Goal: Download file/media

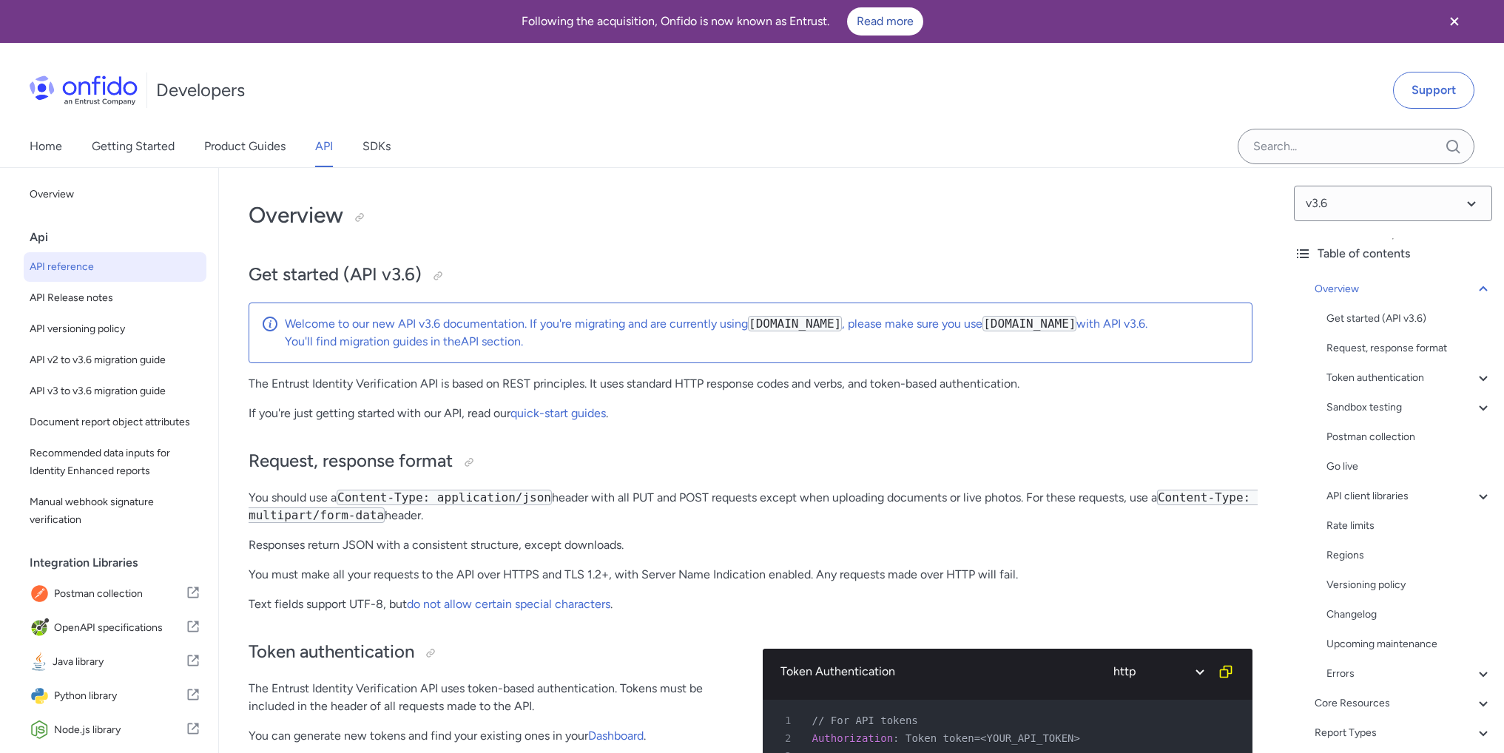
select select "http"
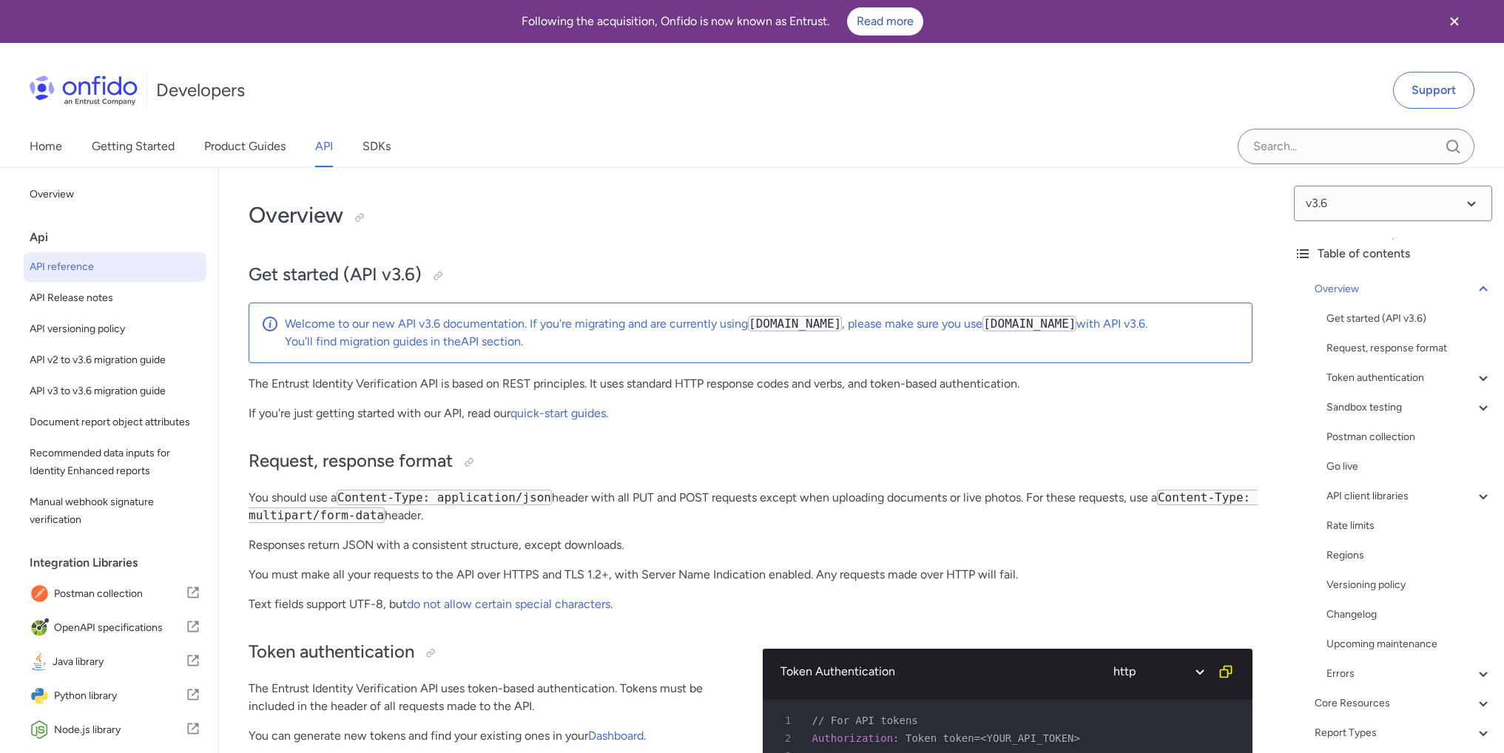
select select "http"
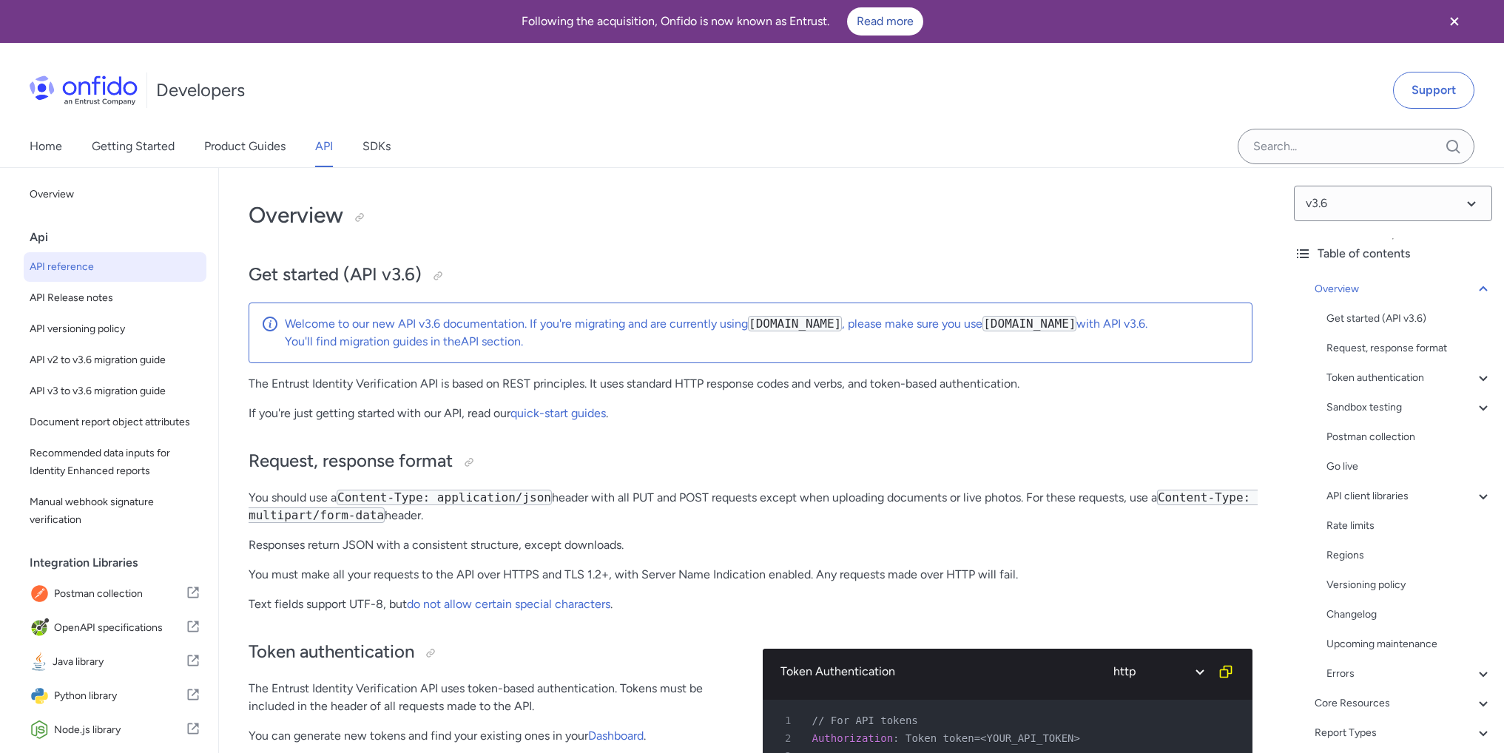
select select "http"
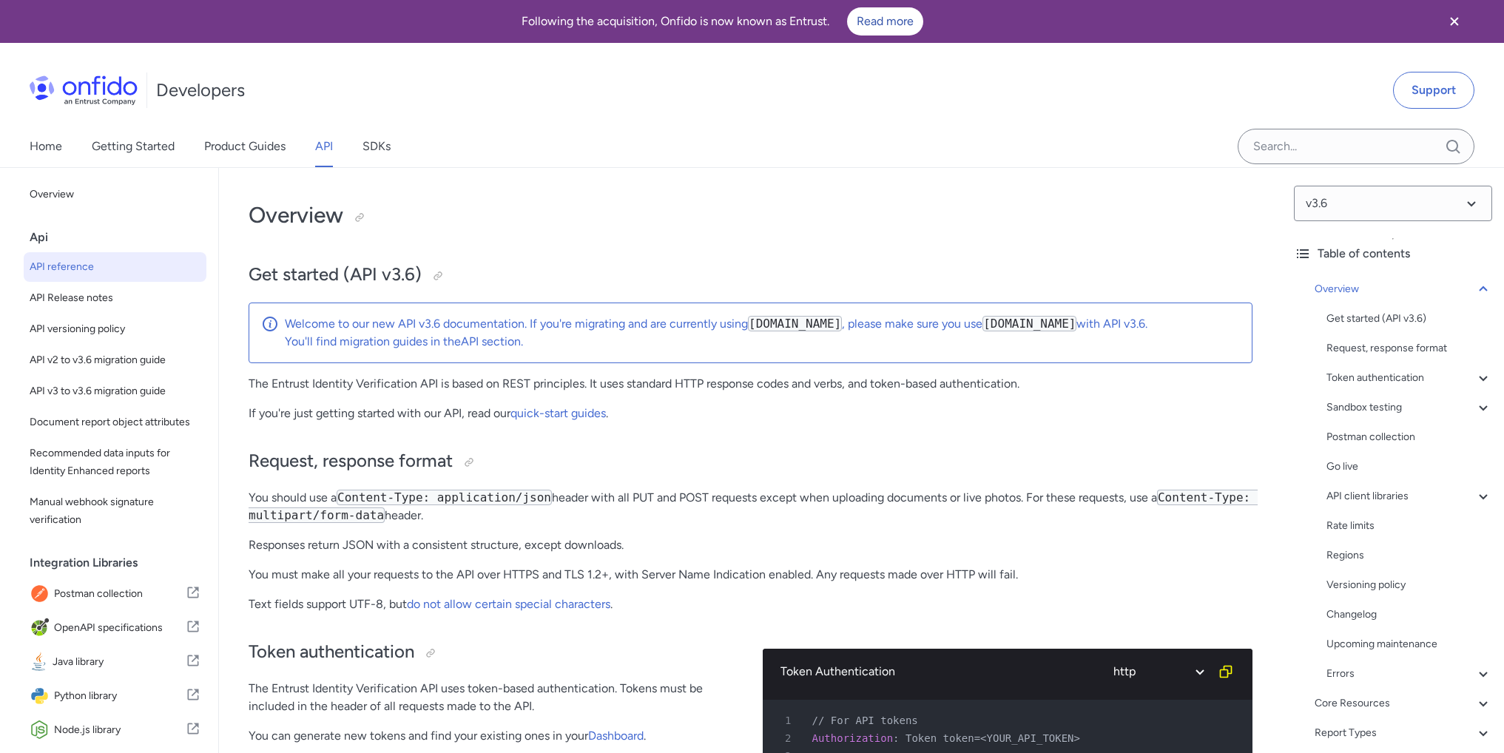
select select "http"
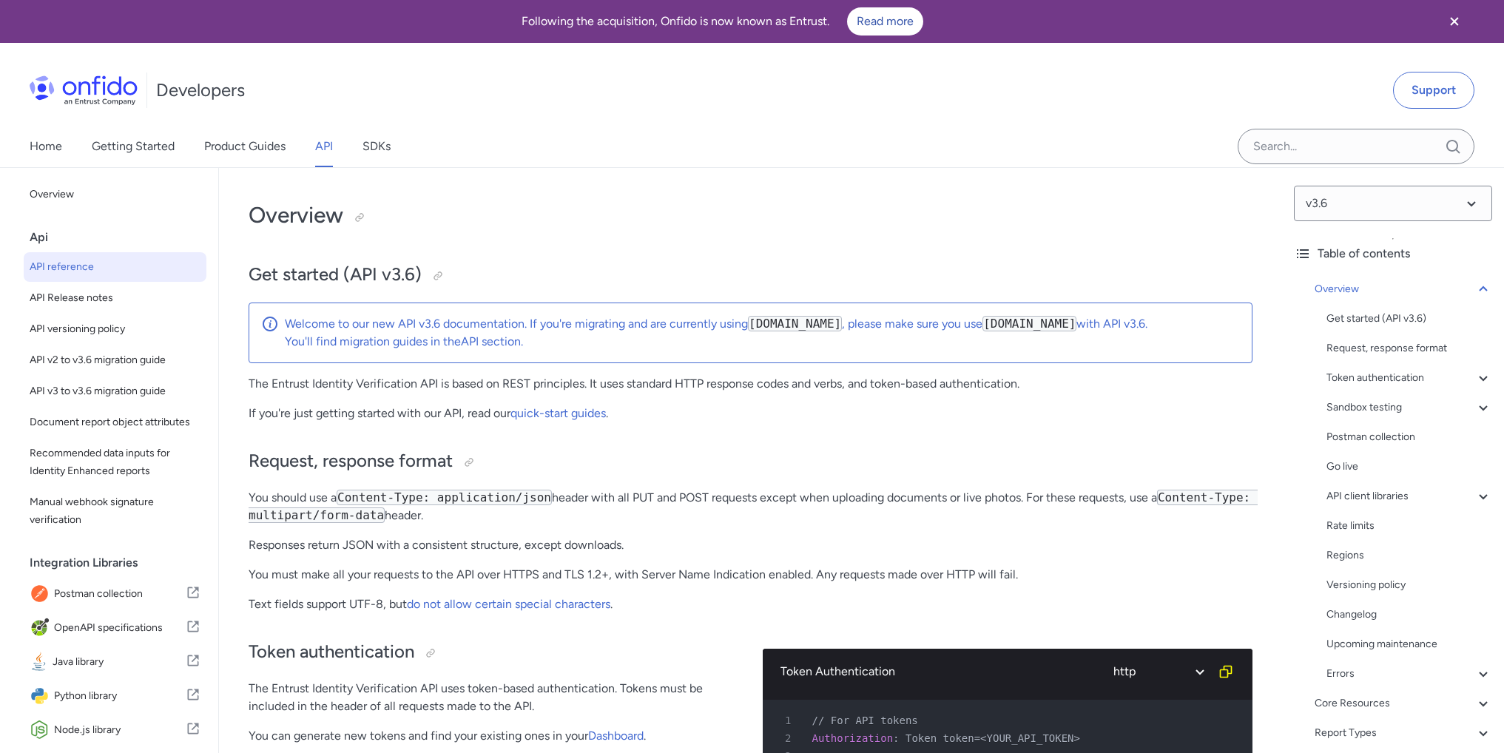
select select "http"
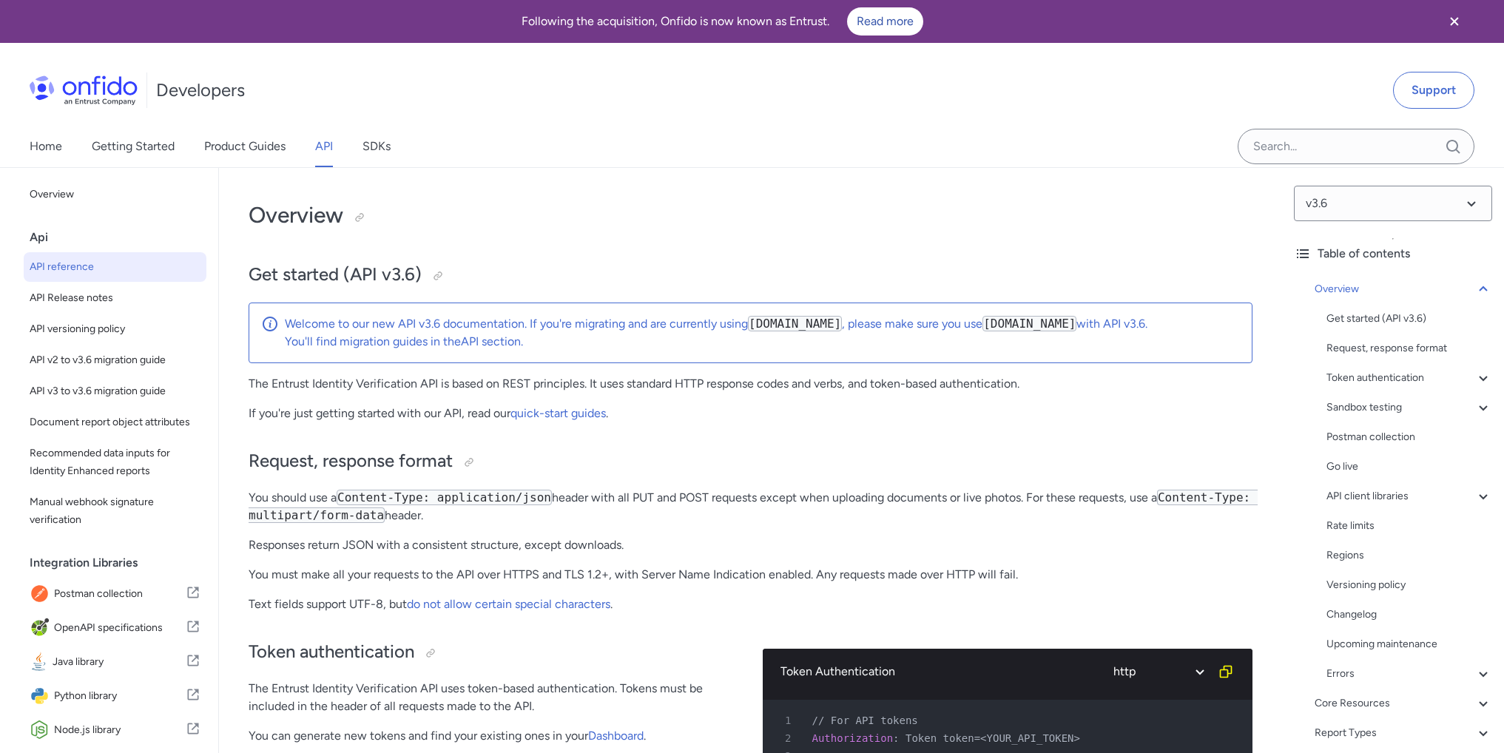
select select "http"
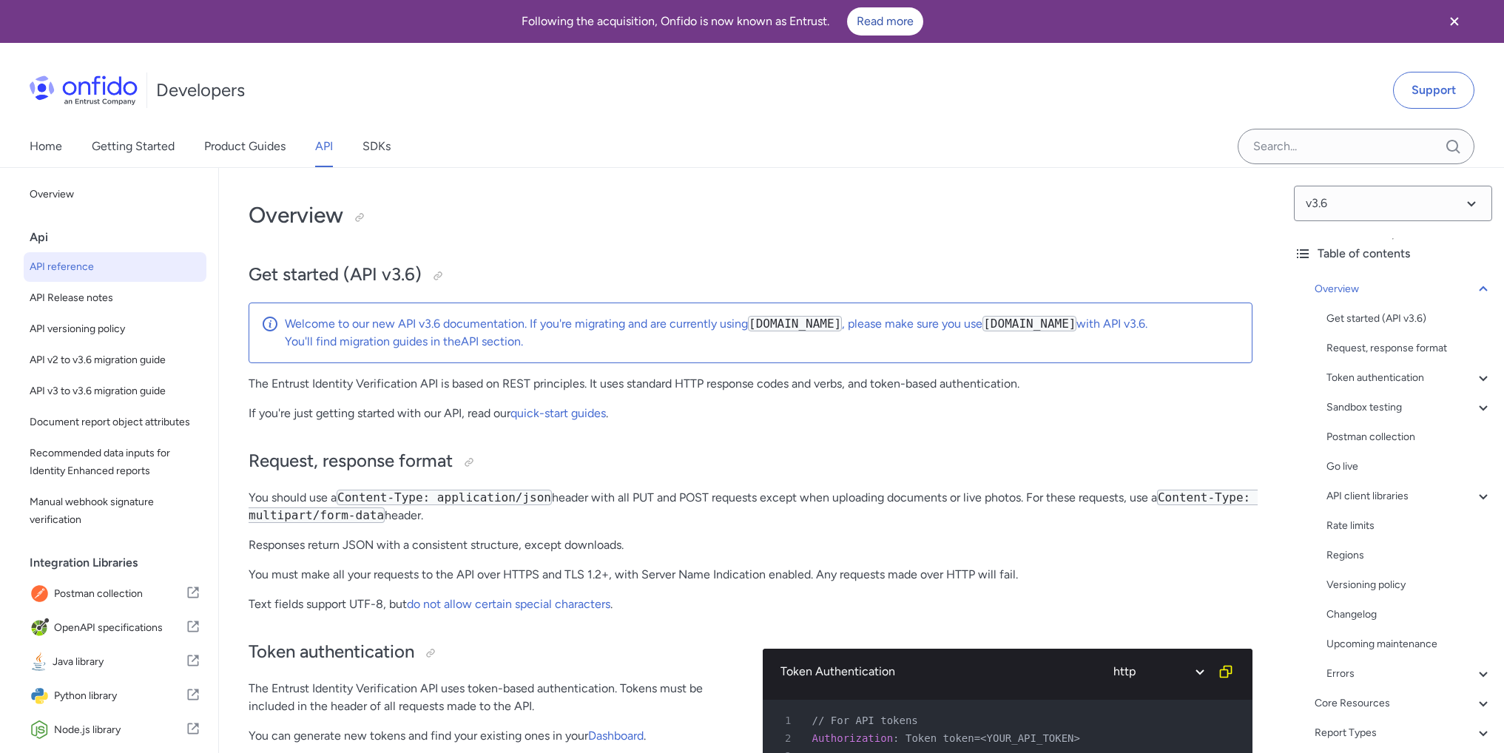
select select "http"
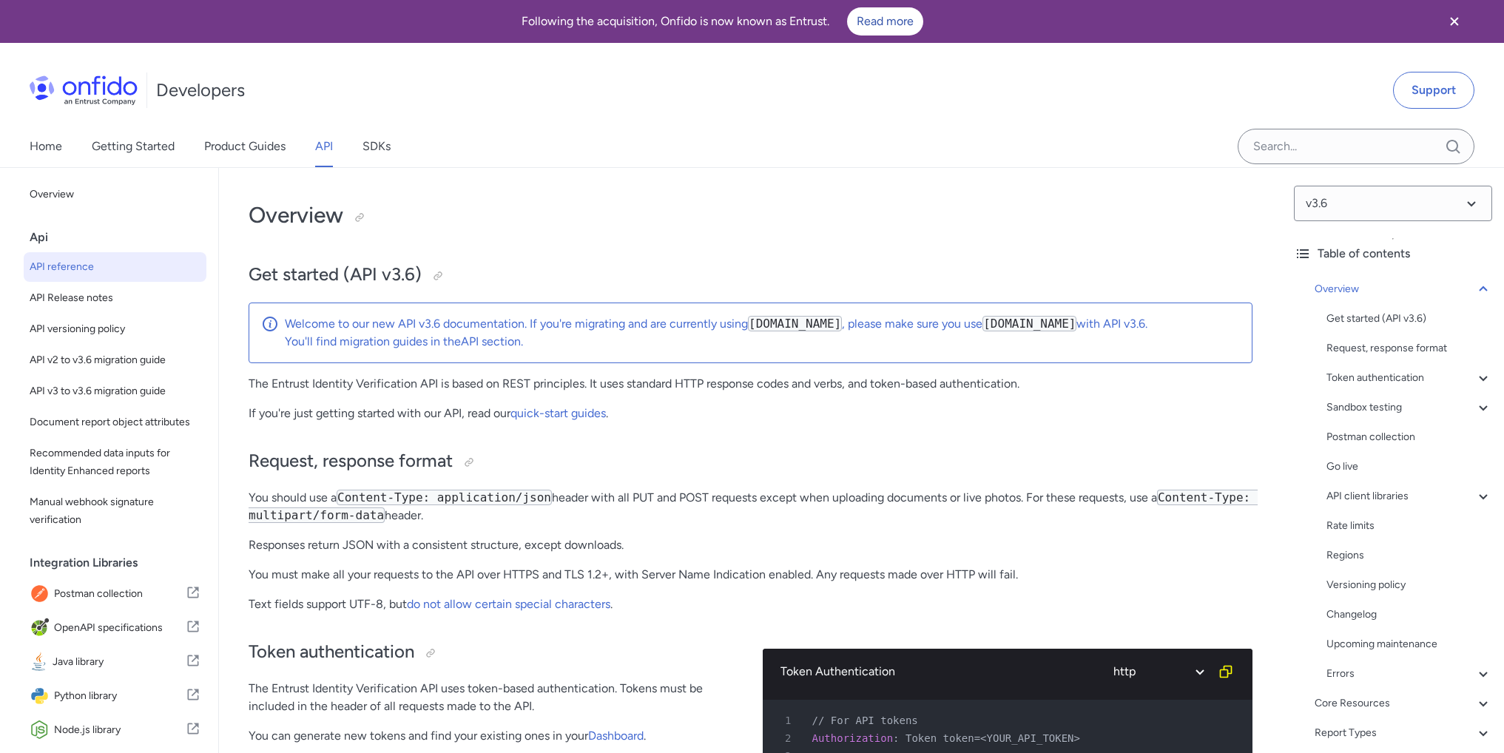
select select "http"
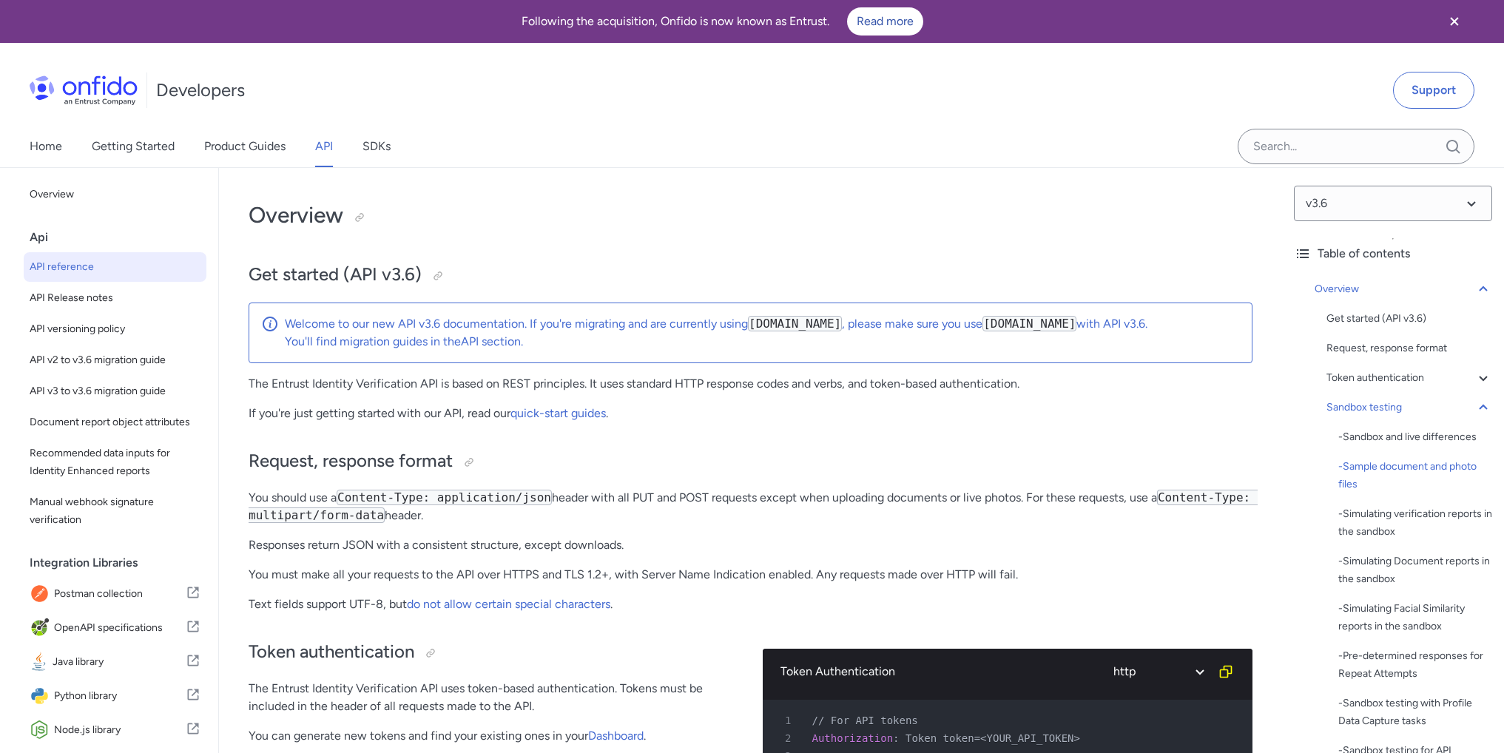
select select "http"
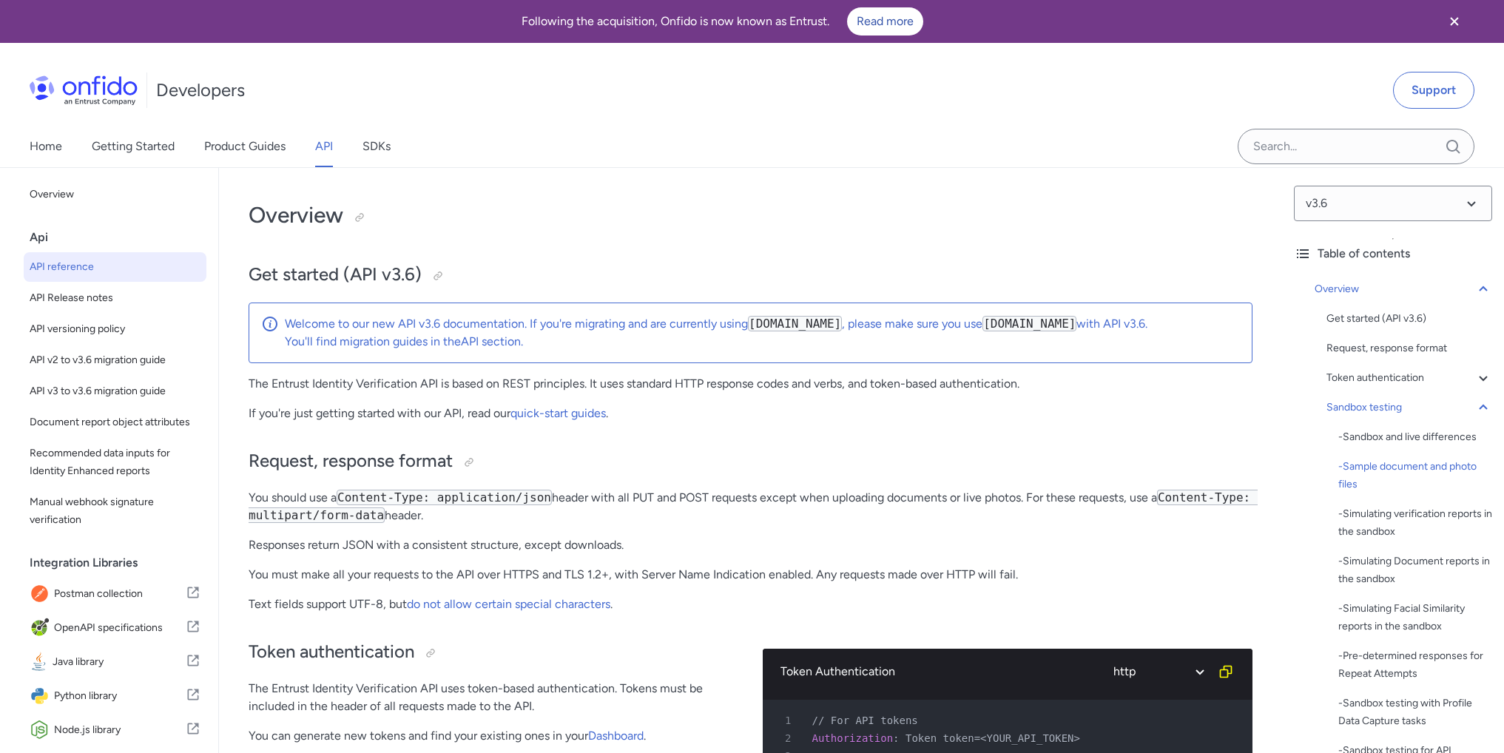
select select "http"
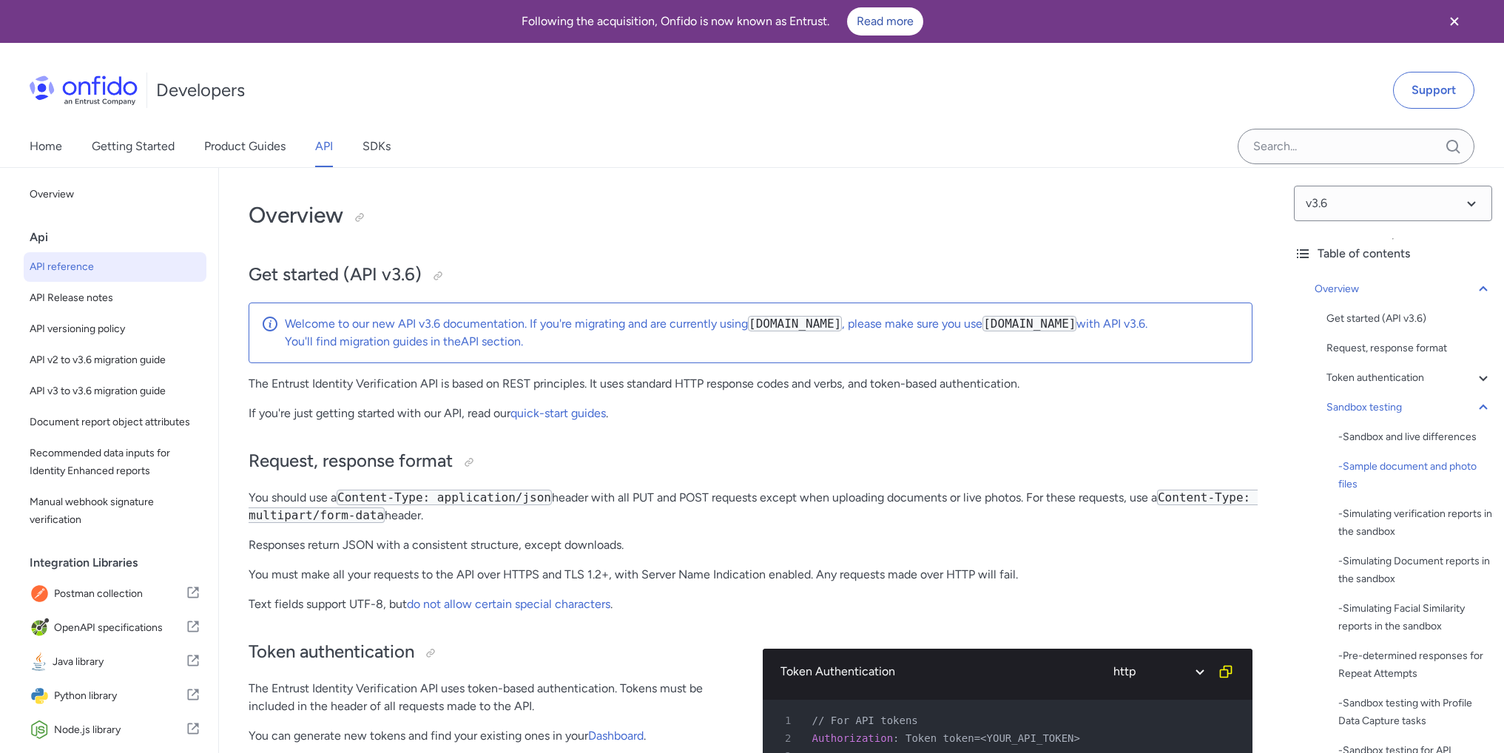
select select "http"
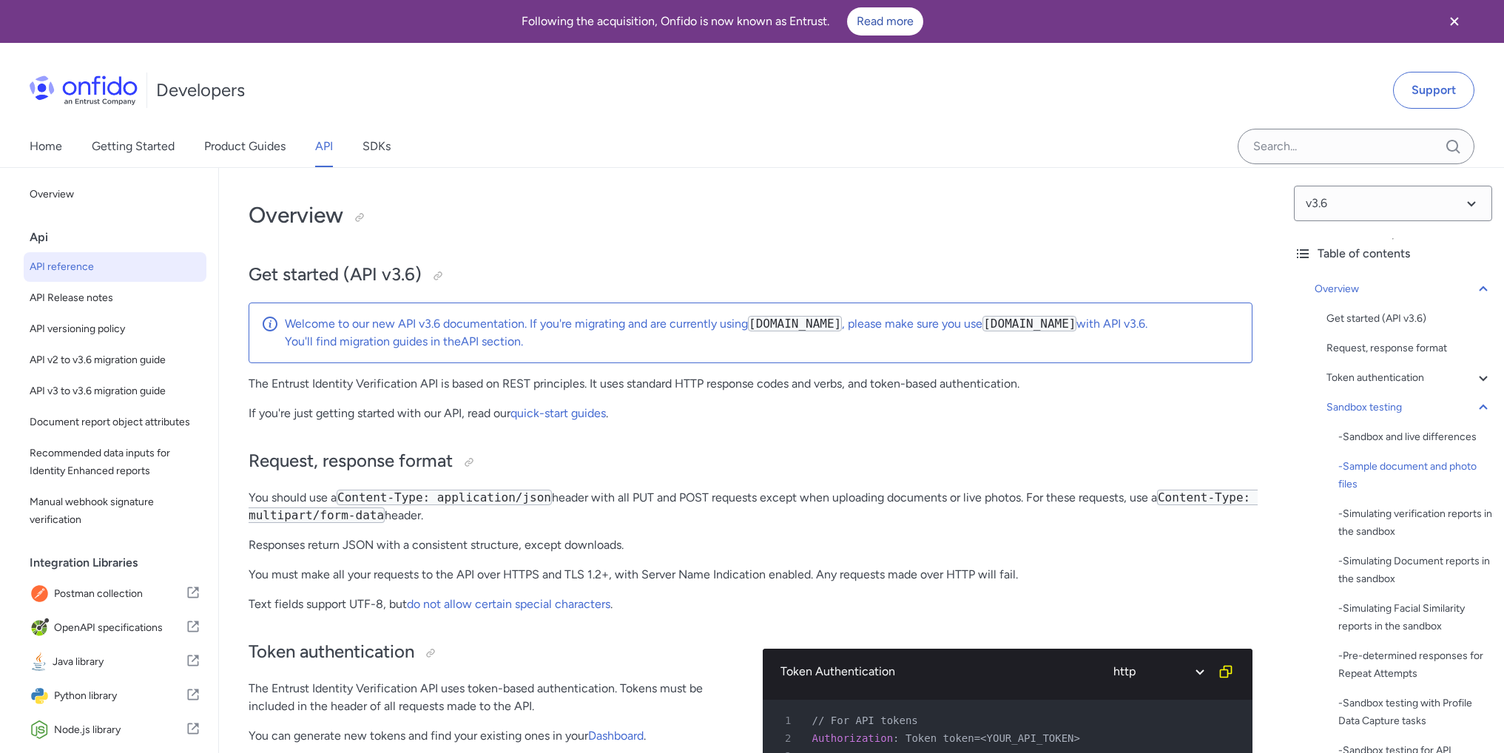
select select "http"
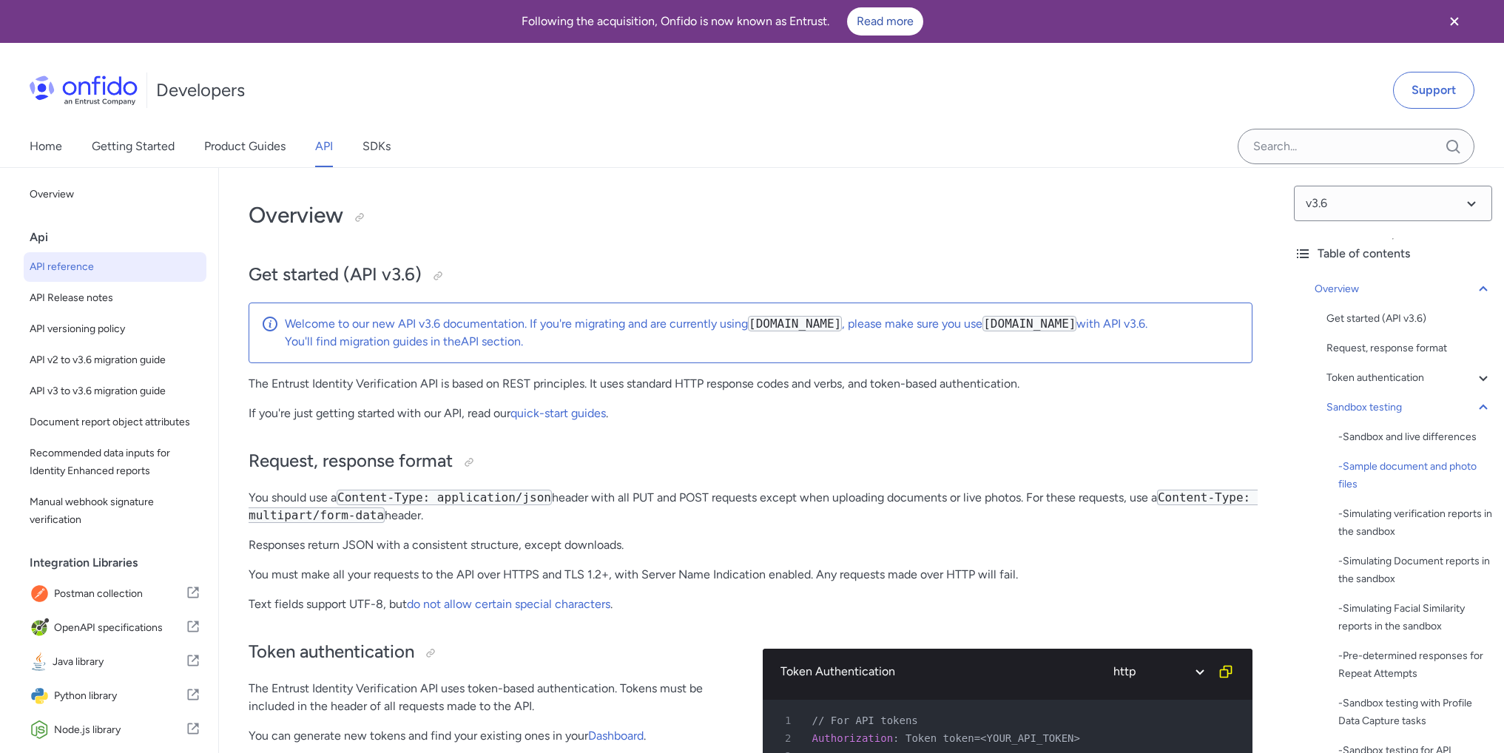
select select "http"
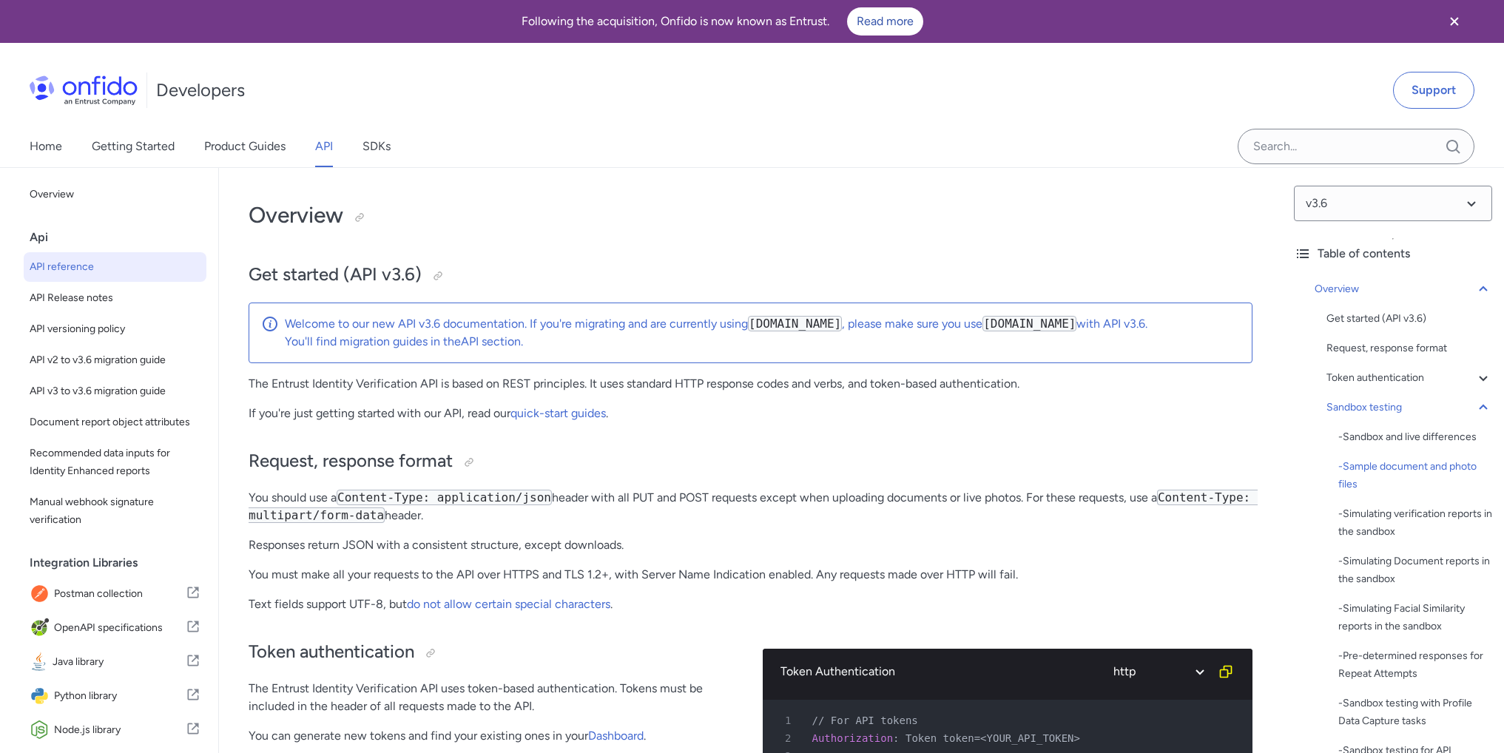
select select "http"
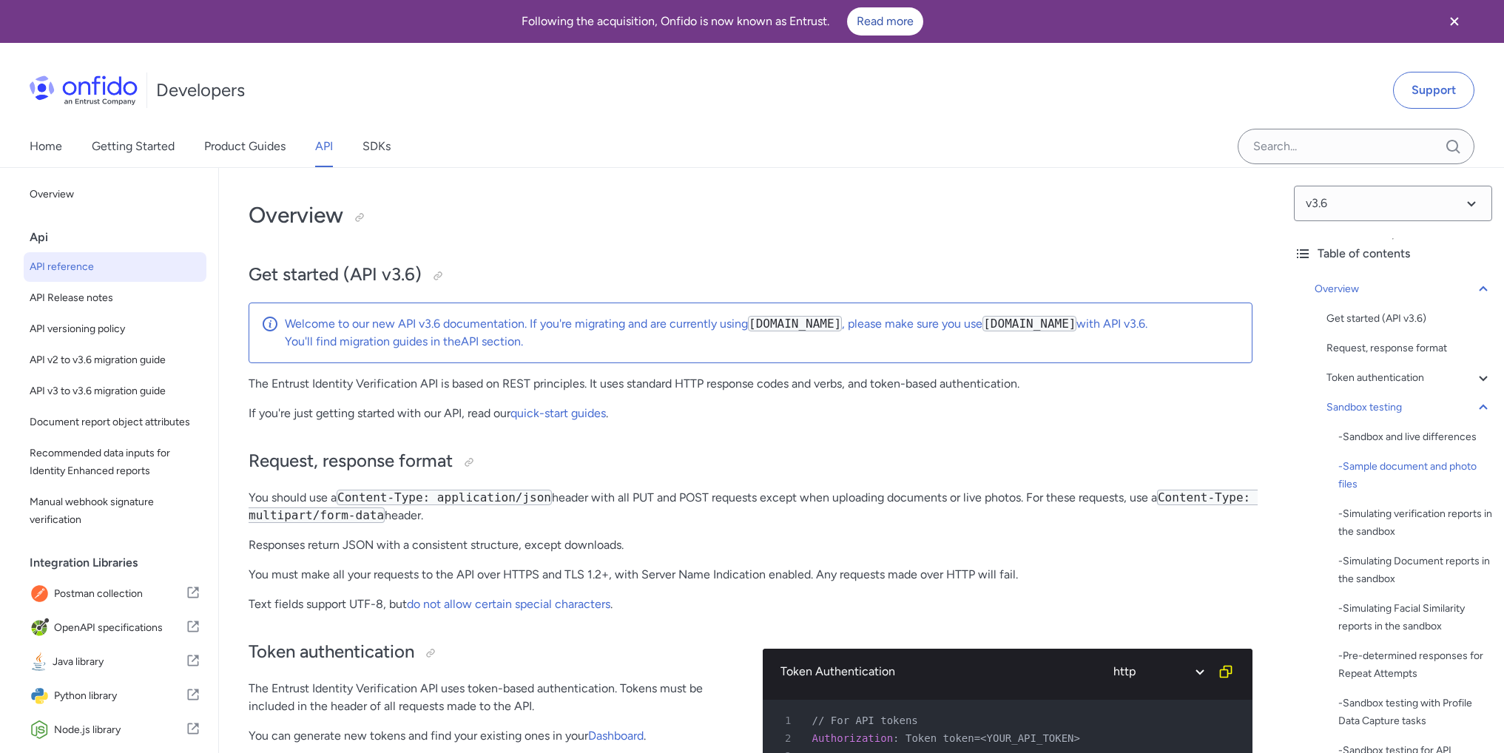
select select "http"
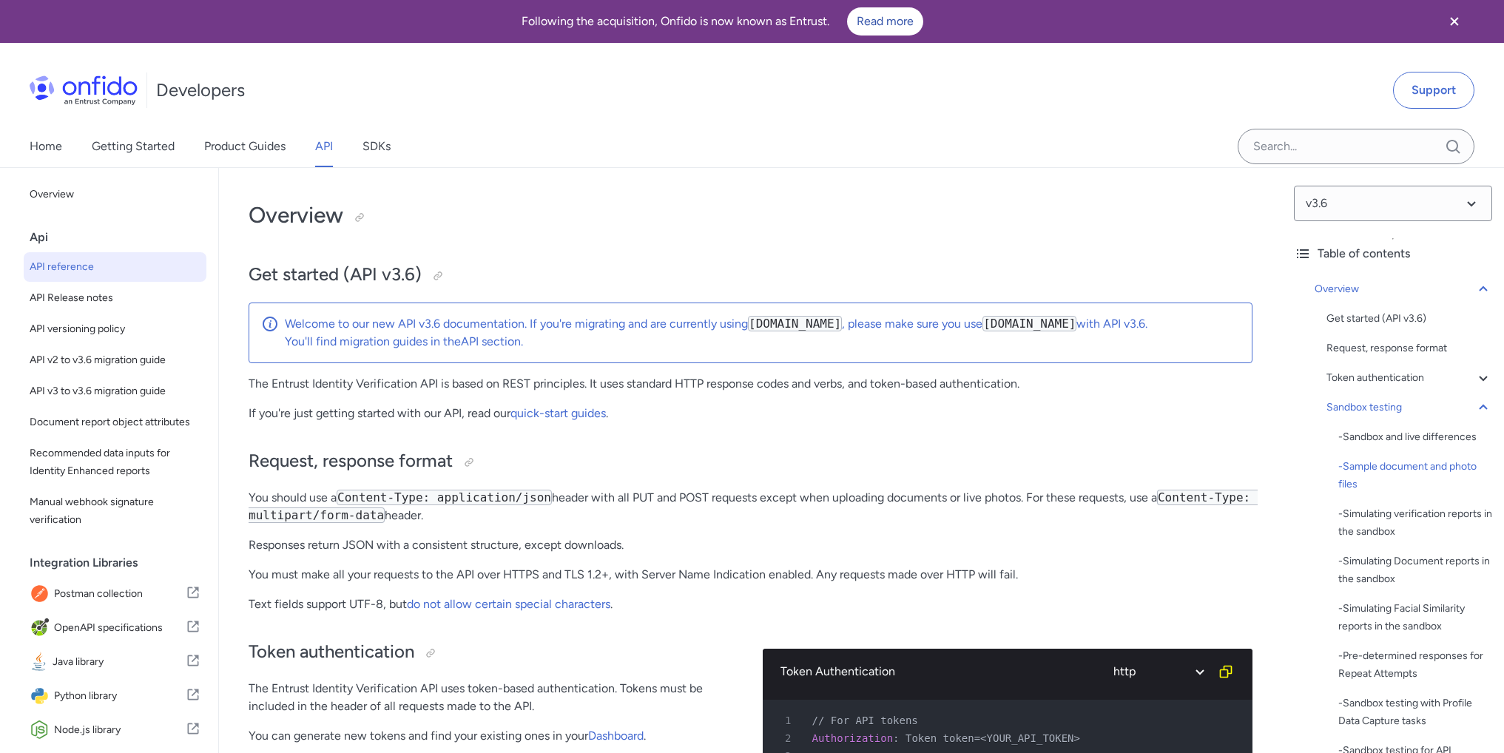
select select "http"
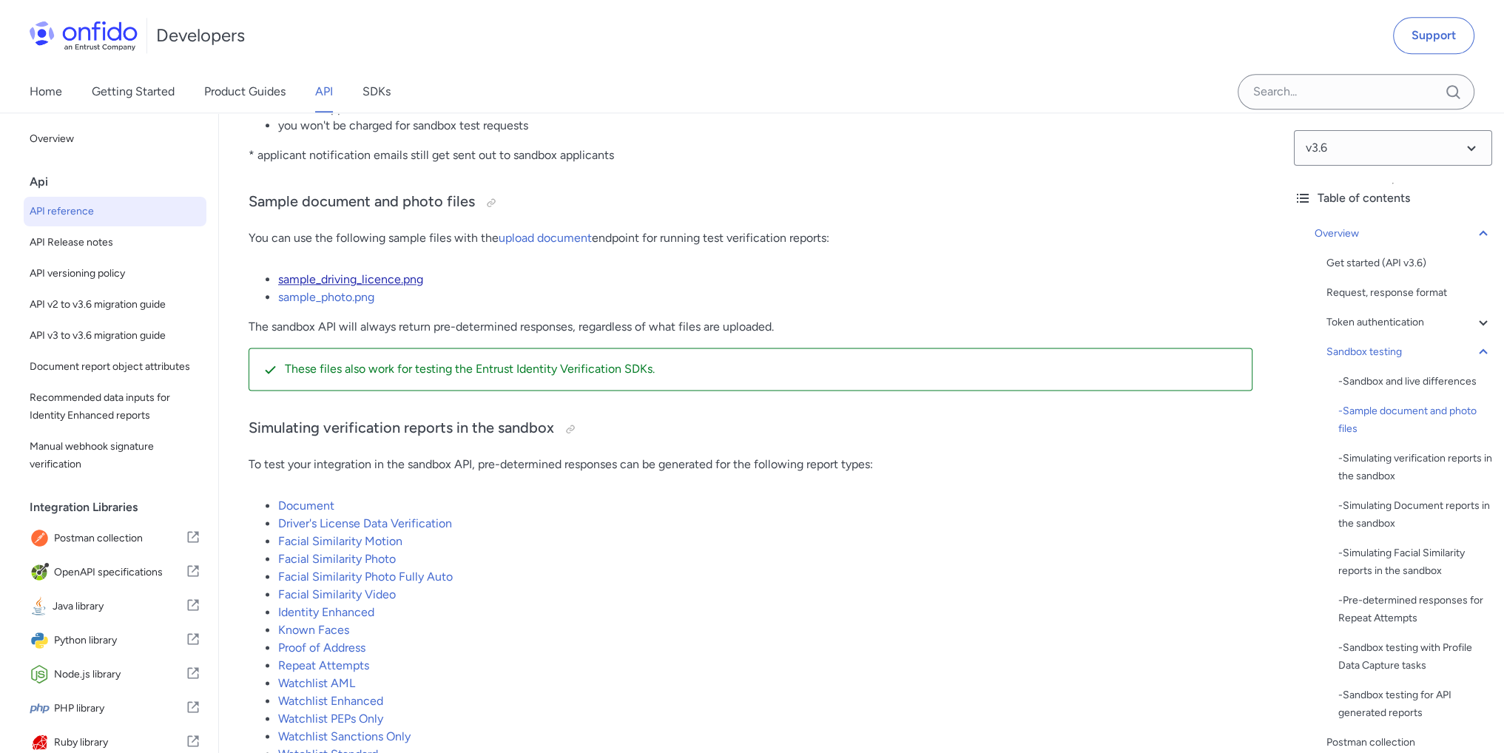
click at [383, 286] on link "sample_driving_licence.png" at bounding box center [350, 279] width 145 height 14
drag, startPoint x: 361, startPoint y: 309, endPoint x: 346, endPoint y: 309, distance: 14.8
click at [346, 306] on link "sample_photo.png" at bounding box center [326, 298] width 96 height 14
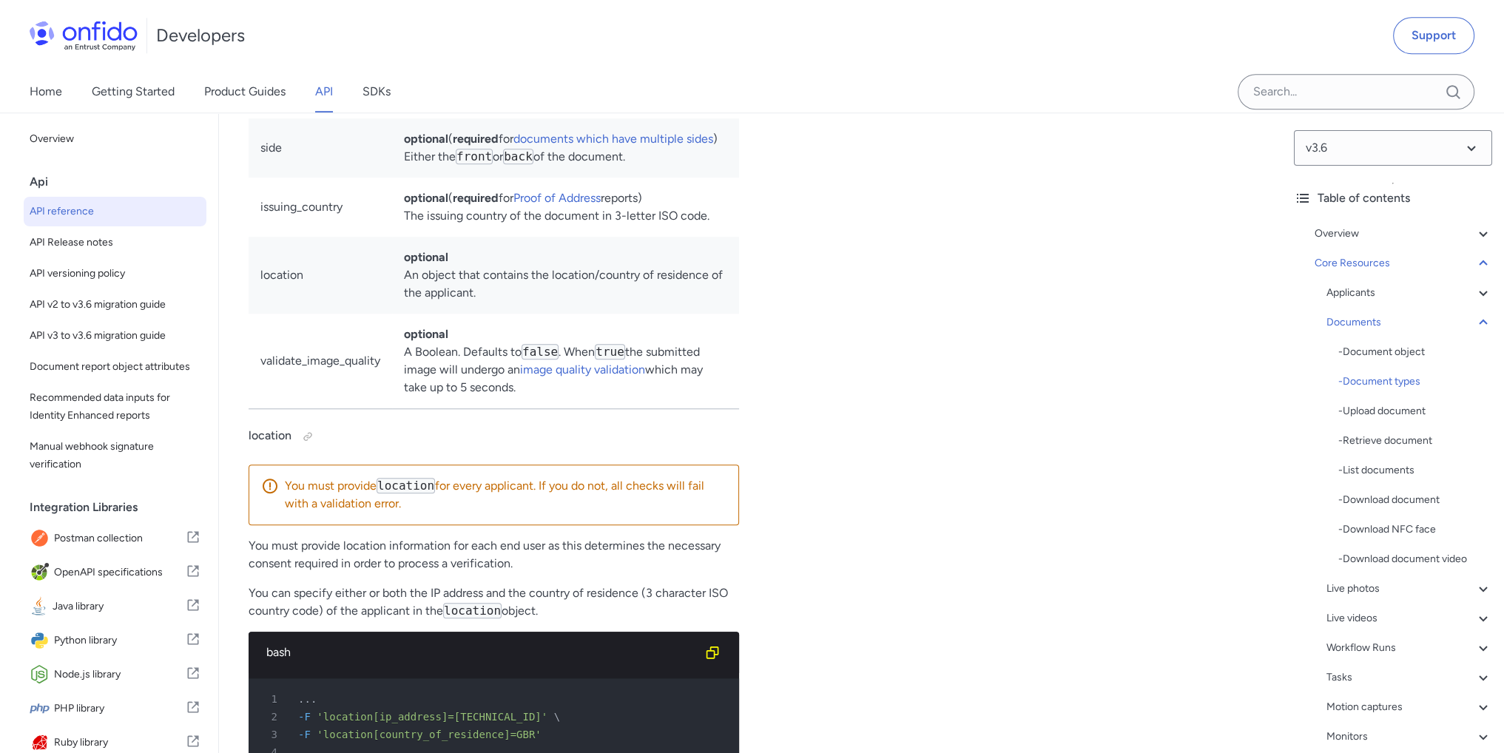
scroll to position [23911, 0]
